Goal: Information Seeking & Learning: Learn about a topic

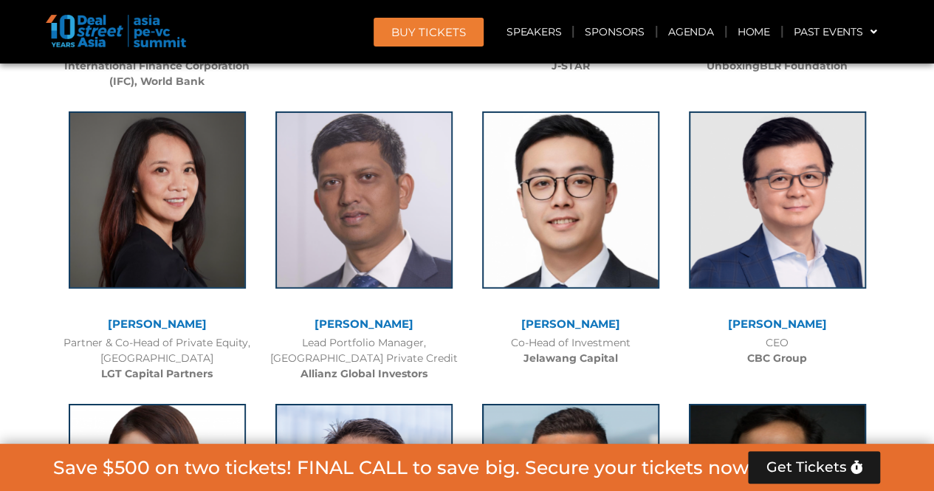
scroll to position [2510, 0]
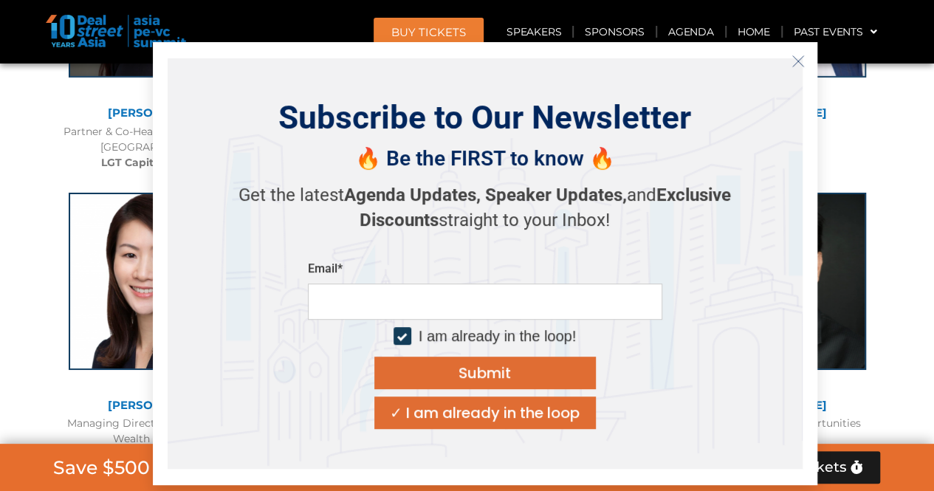
click at [104, 182] on div "[PERSON_NAME] Managing Director, Head of Global Wealth Solutions Asia Pacific e…" at bounding box center [157, 332] width 207 height 308
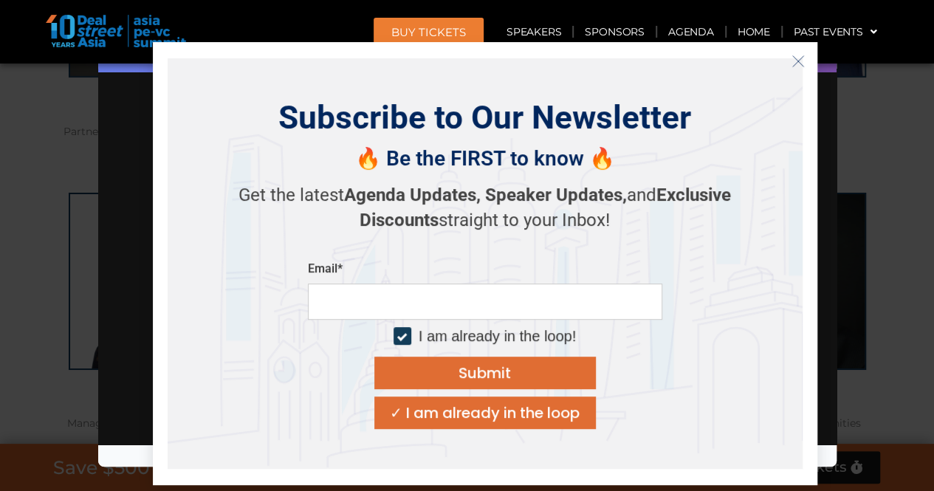
scroll to position [0, 0]
click at [793, 63] on icon "Close" at bounding box center [797, 61] width 13 height 13
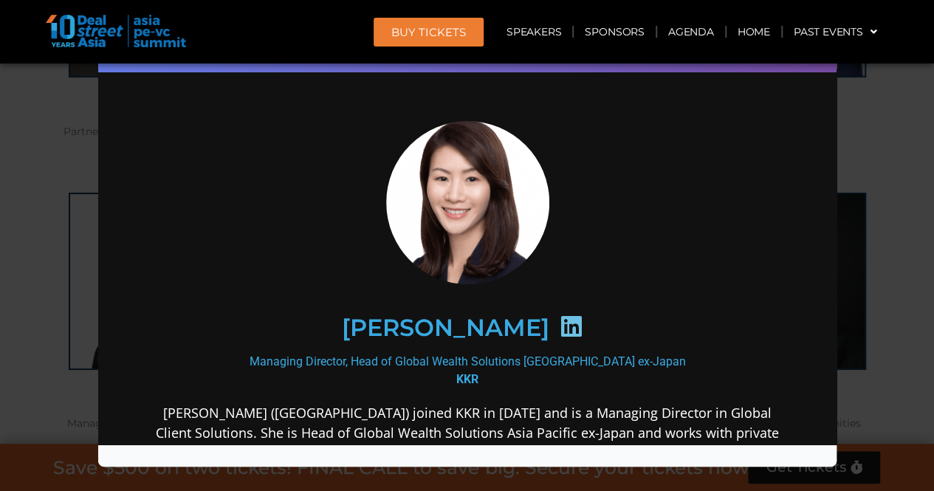
click at [896, 142] on div "Speaker Profile ×" at bounding box center [467, 245] width 934 height 491
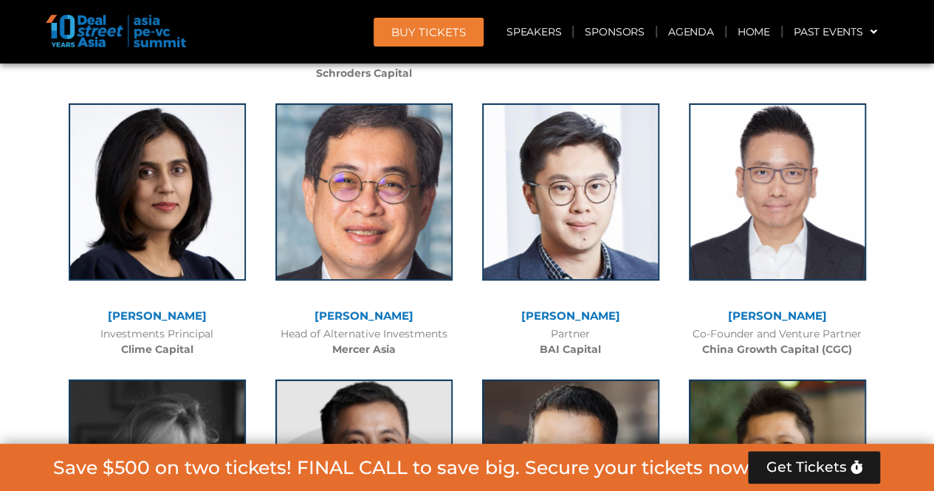
scroll to position [5495, 0]
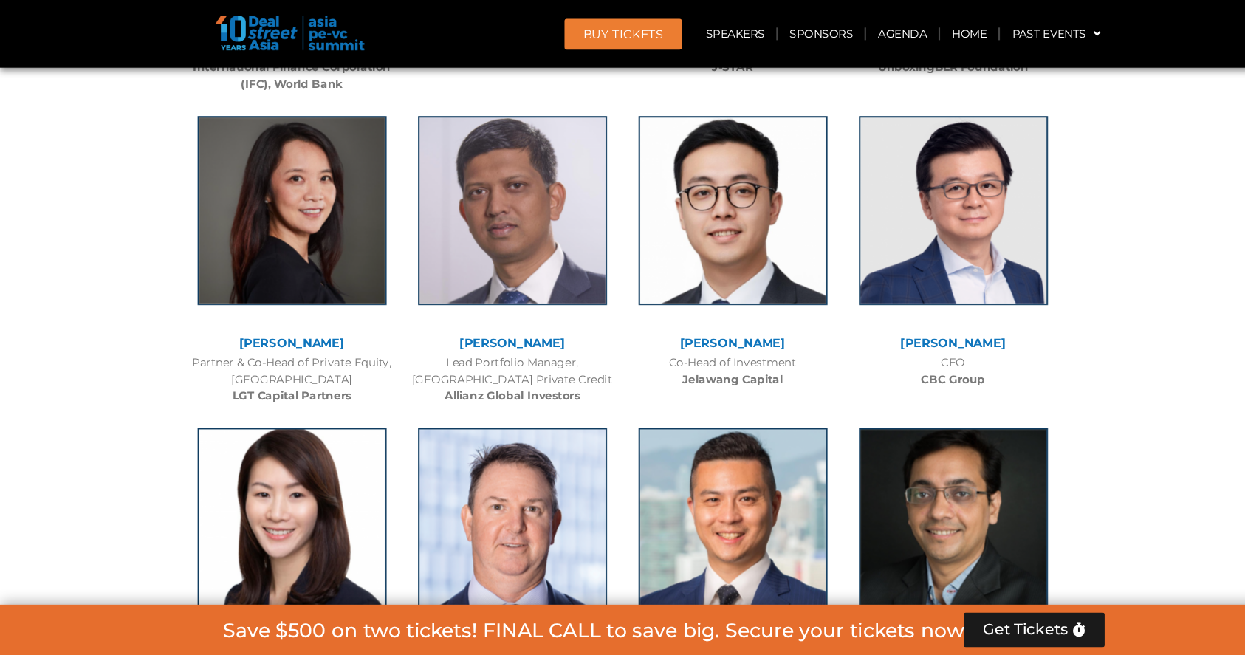
scroll to position [2302, 0]
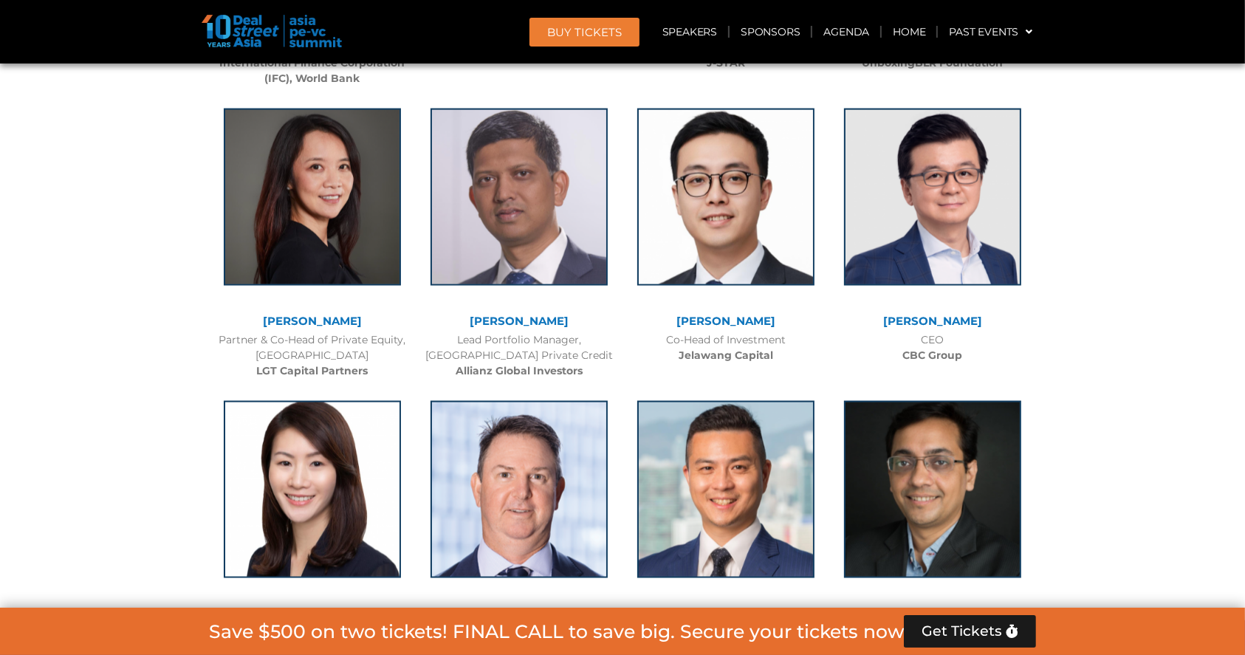
drag, startPoint x: 931, startPoint y: 1, endPoint x: 193, endPoint y: 326, distance: 806.0
click at [810, 348] on div "Co-Head of Investment Jelawang Capital" at bounding box center [726, 347] width 192 height 31
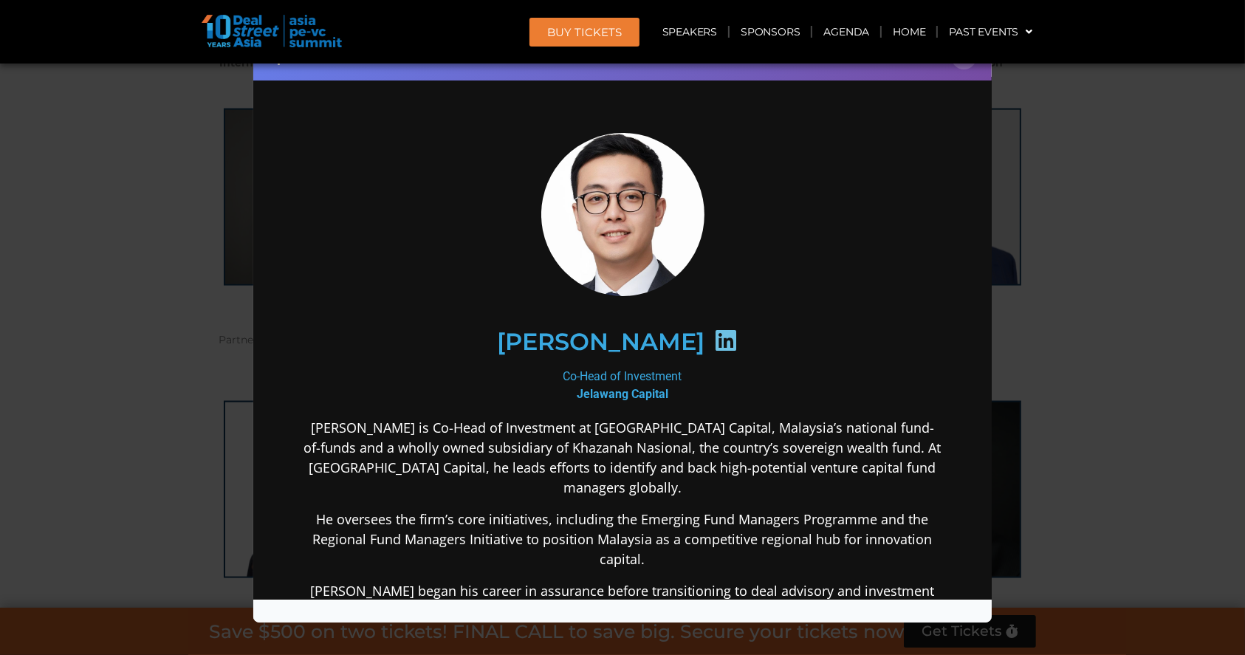
scroll to position [0, 0]
click at [933, 65] on button "×" at bounding box center [964, 57] width 26 height 26
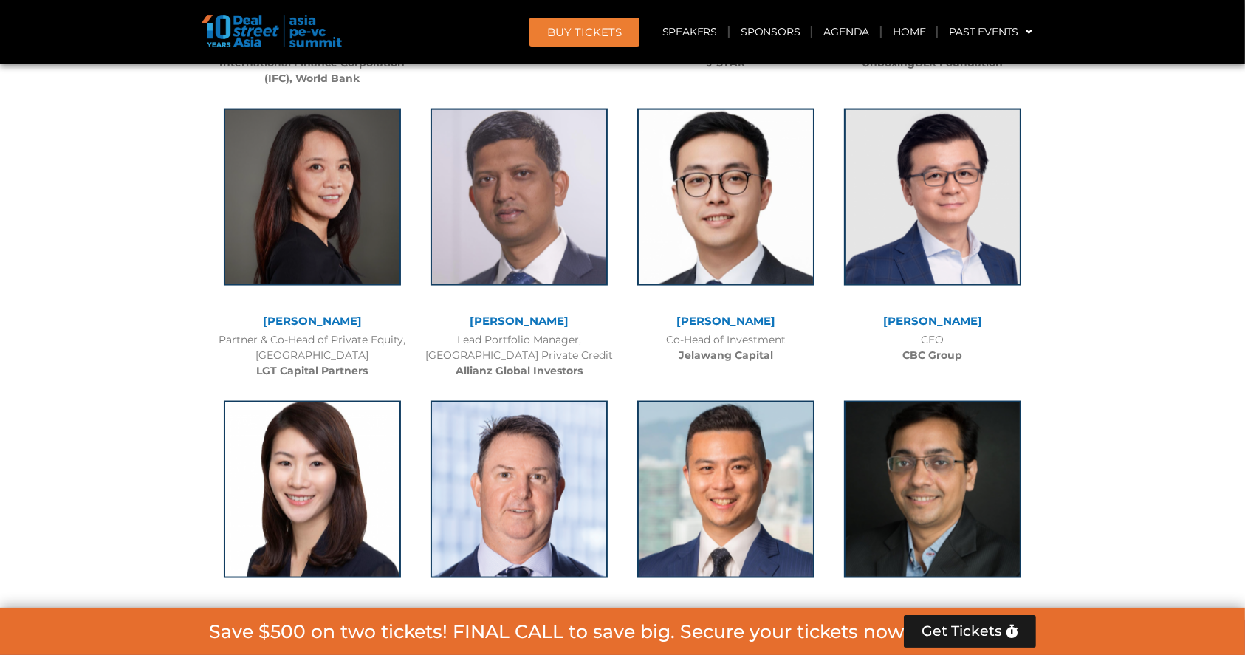
scroll to position [2203, 0]
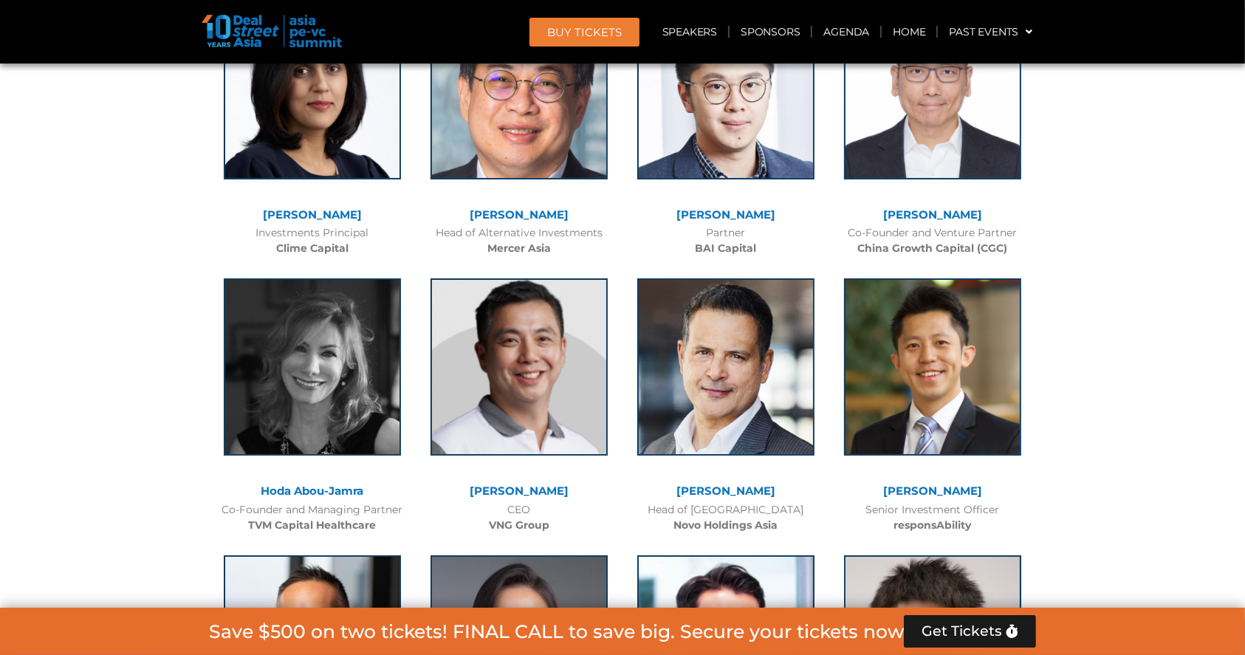
scroll to position [5649, 0]
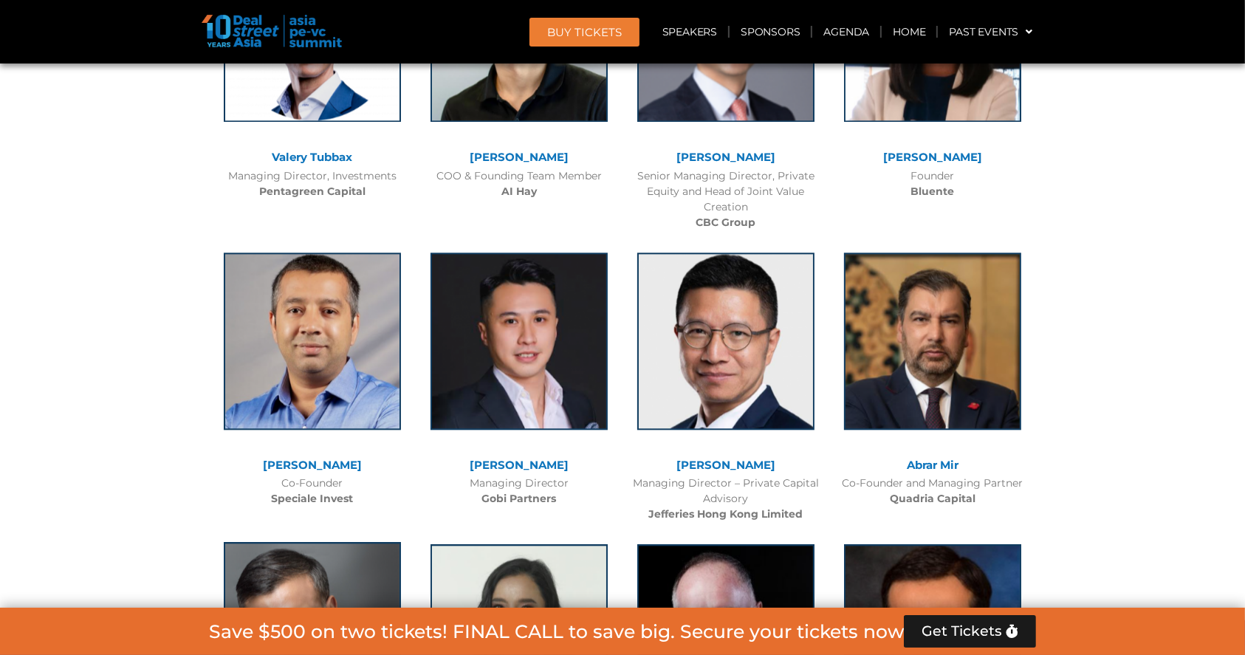
scroll to position [9291, 0]
